Goal: Contribute content

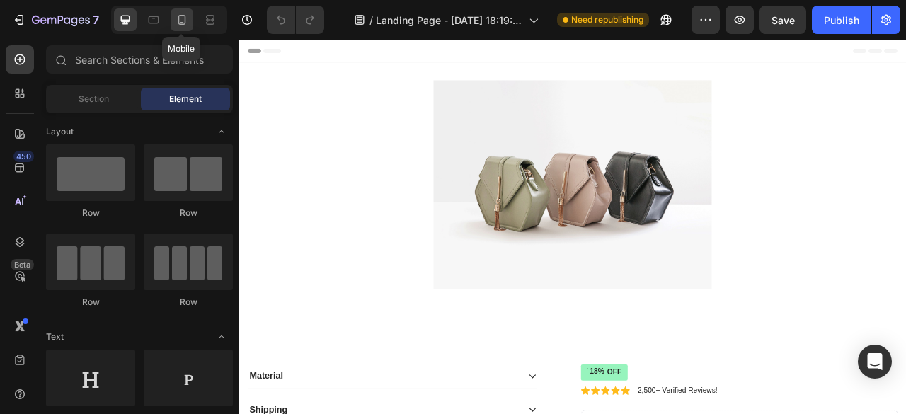
click at [178, 23] on icon at bounding box center [182, 20] width 8 height 10
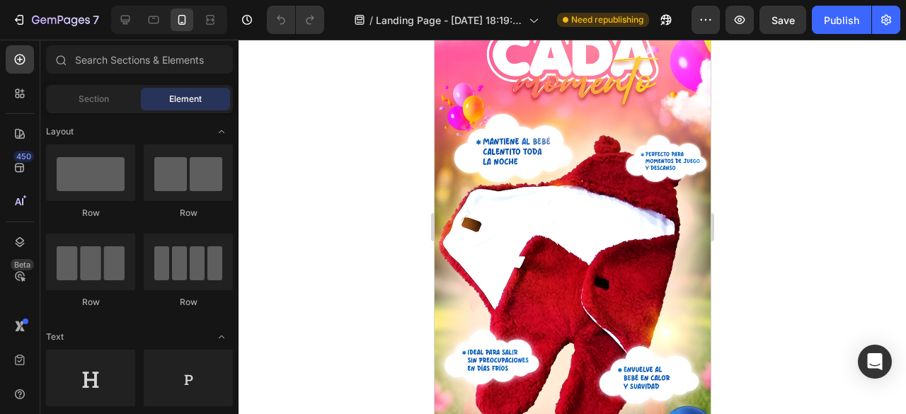
scroll to position [1078, 0]
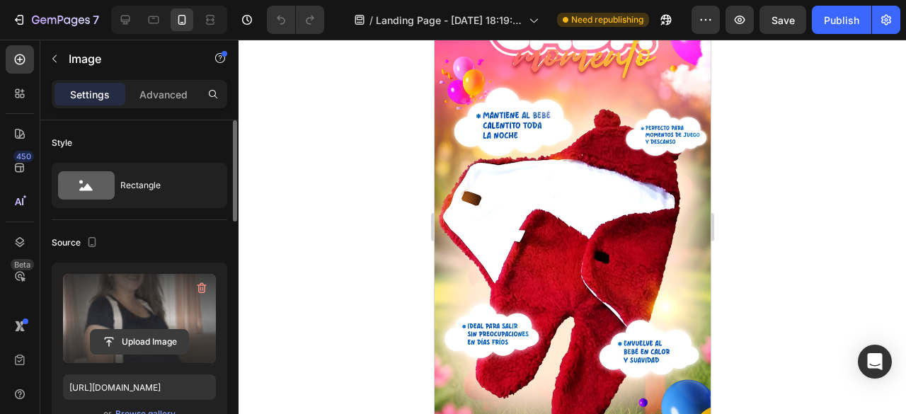
click at [133, 339] on input "file" at bounding box center [140, 342] width 98 height 24
type input "C:\fakepath\Historia de Instagram Descuentos Tarjetas Bancarias Comercial Verde…"
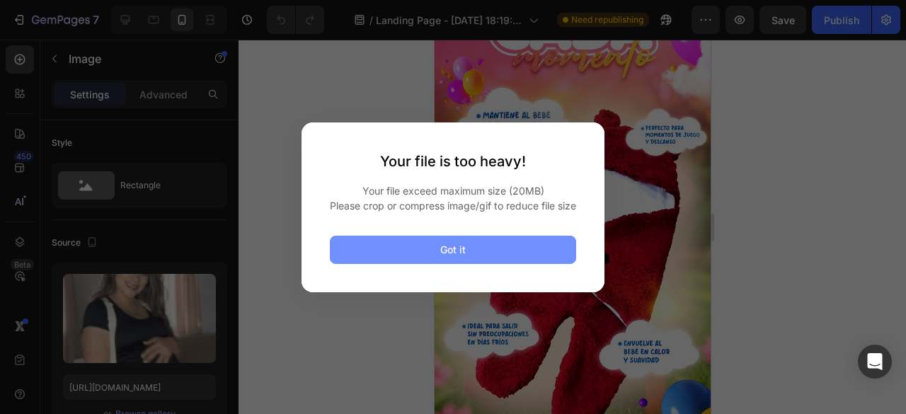
click at [454, 257] on div "Got it" at bounding box center [452, 249] width 25 height 15
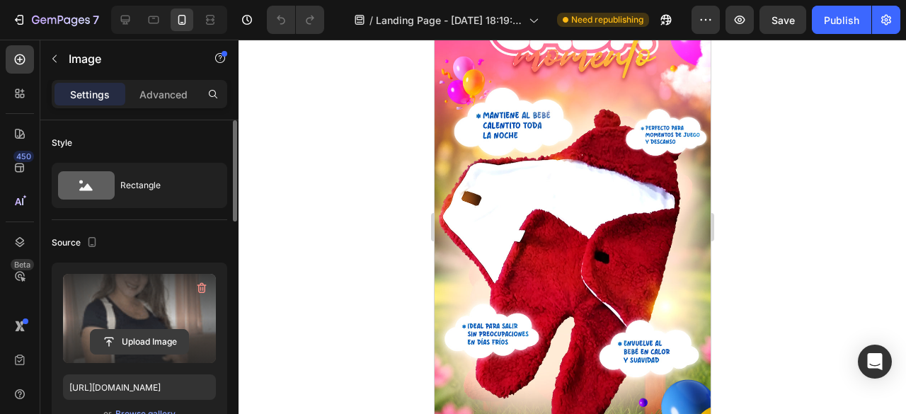
click at [145, 340] on input "file" at bounding box center [140, 342] width 98 height 24
click at [156, 346] on input "file" at bounding box center [140, 342] width 98 height 24
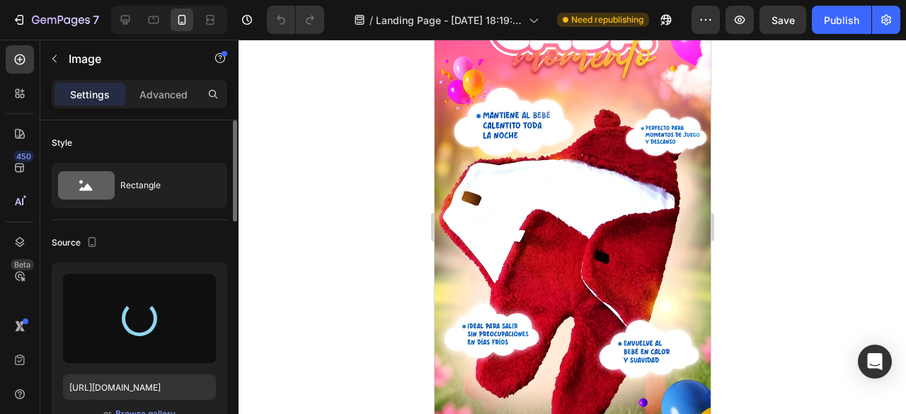
type input "[URL][DOMAIN_NAME]"
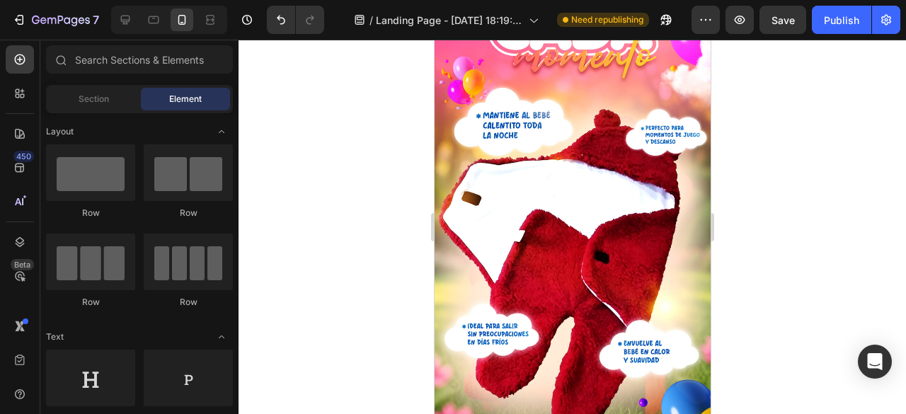
drag, startPoint x: 703, startPoint y: 185, endPoint x: 1254, endPoint y: 53, distance: 566.0
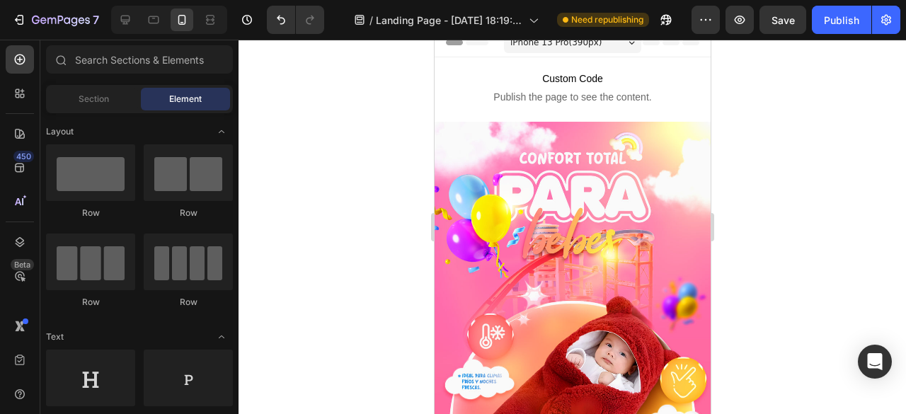
scroll to position [0, 0]
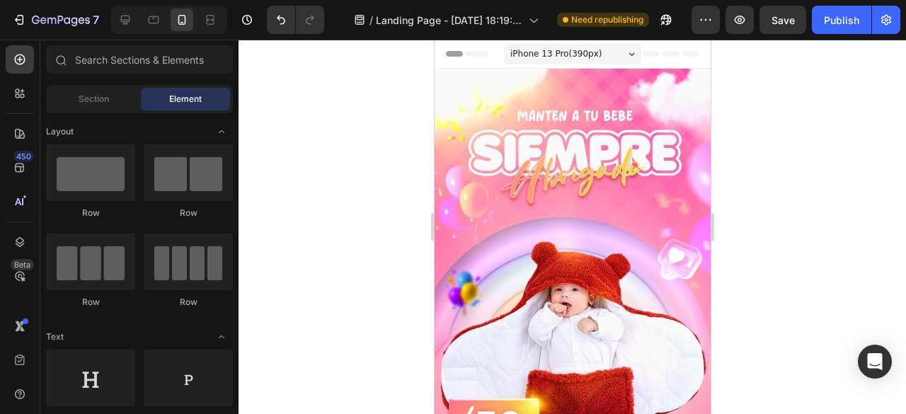
drag, startPoint x: 703, startPoint y: 190, endPoint x: 1212, endPoint y: 93, distance: 517.9
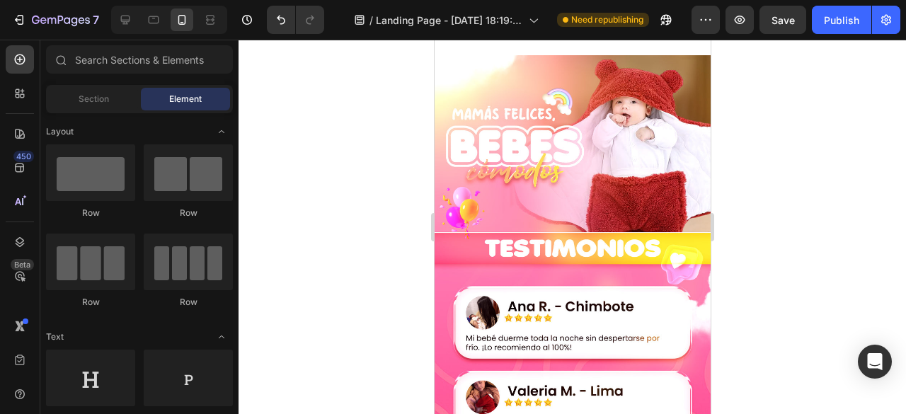
scroll to position [2589, 0]
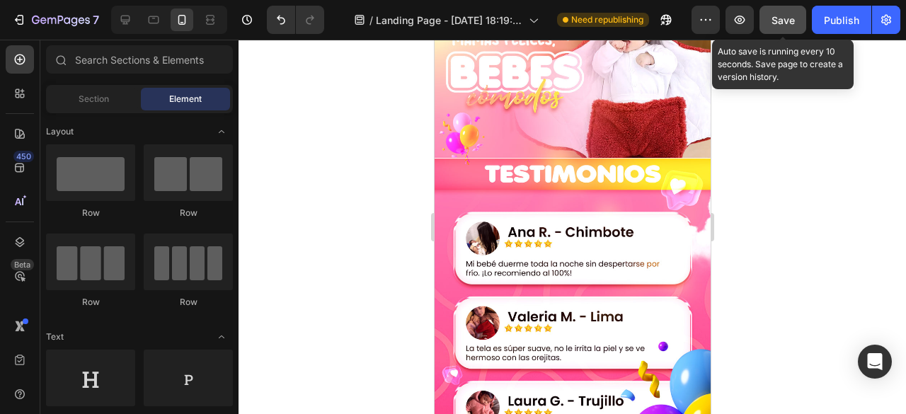
click at [788, 22] on span "Save" at bounding box center [782, 20] width 23 height 12
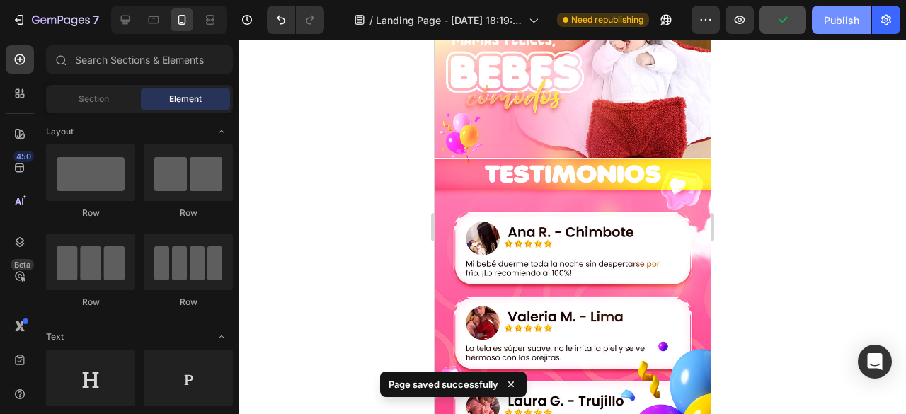
click at [832, 22] on div "Publish" at bounding box center [841, 20] width 35 height 15
